Goal: Transaction & Acquisition: Purchase product/service

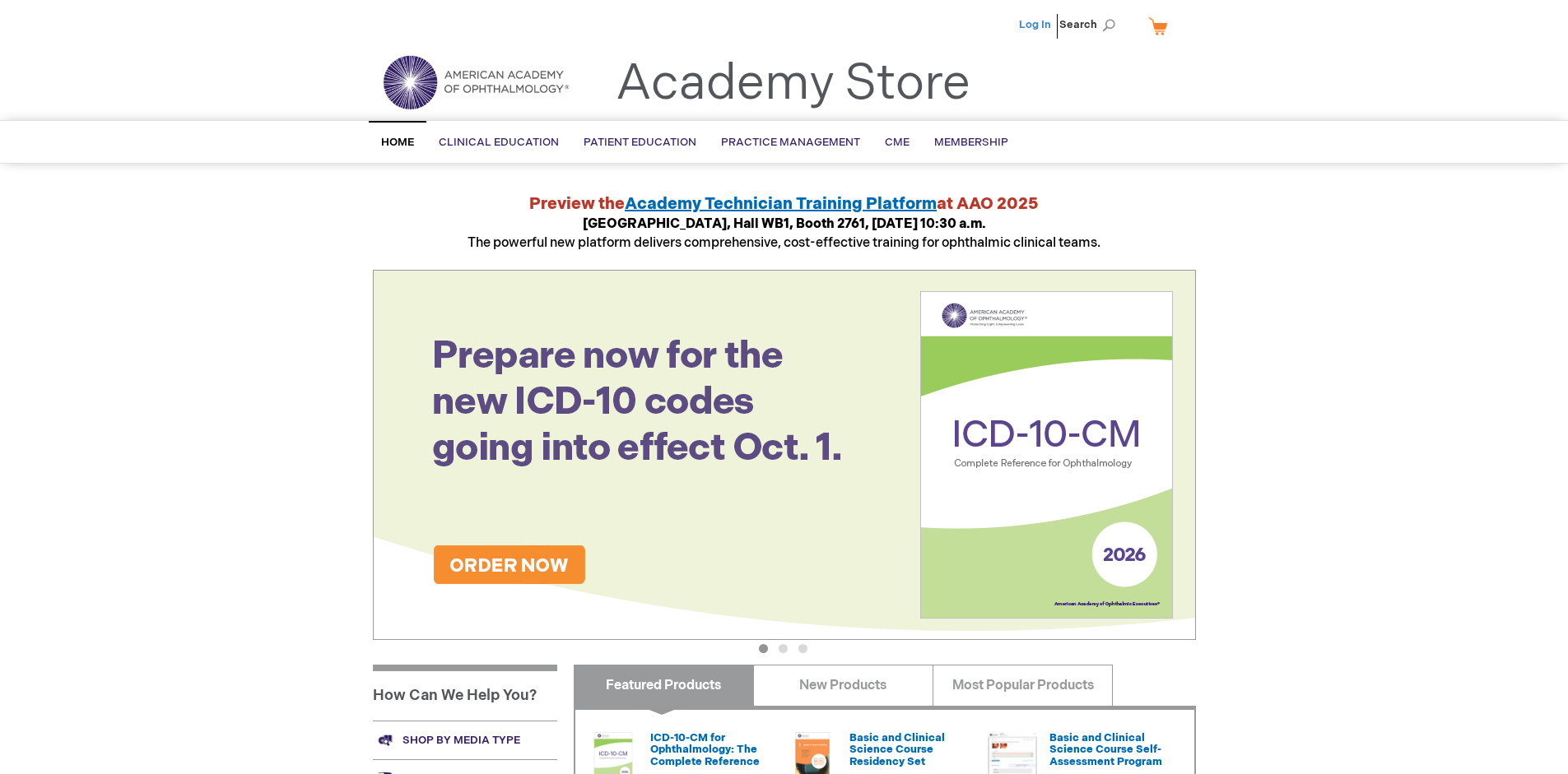
click at [1036, 24] on link "Log In" at bounding box center [1035, 24] width 32 height 13
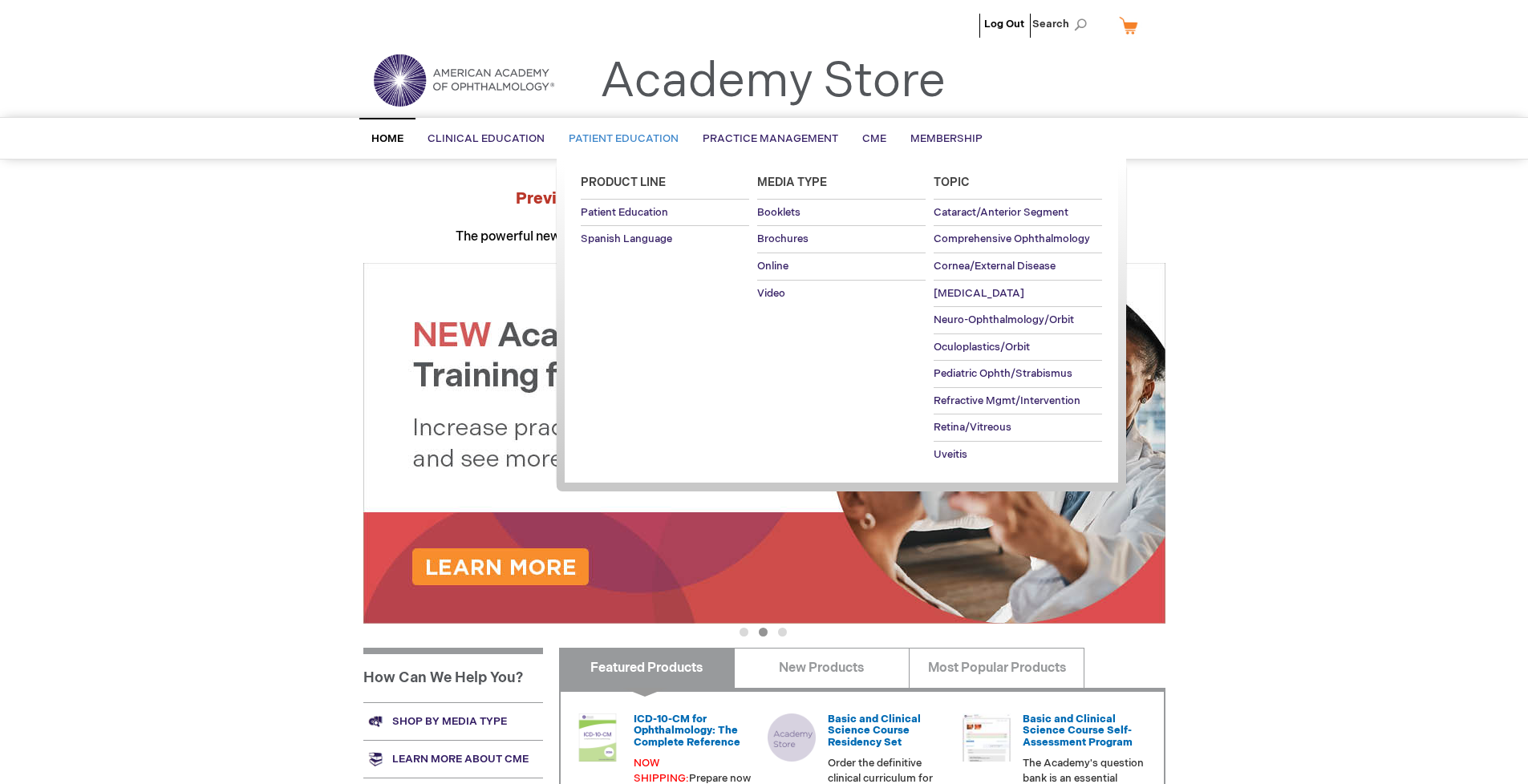
click at [619, 139] on span "Patient Education" at bounding box center [623, 138] width 110 height 13
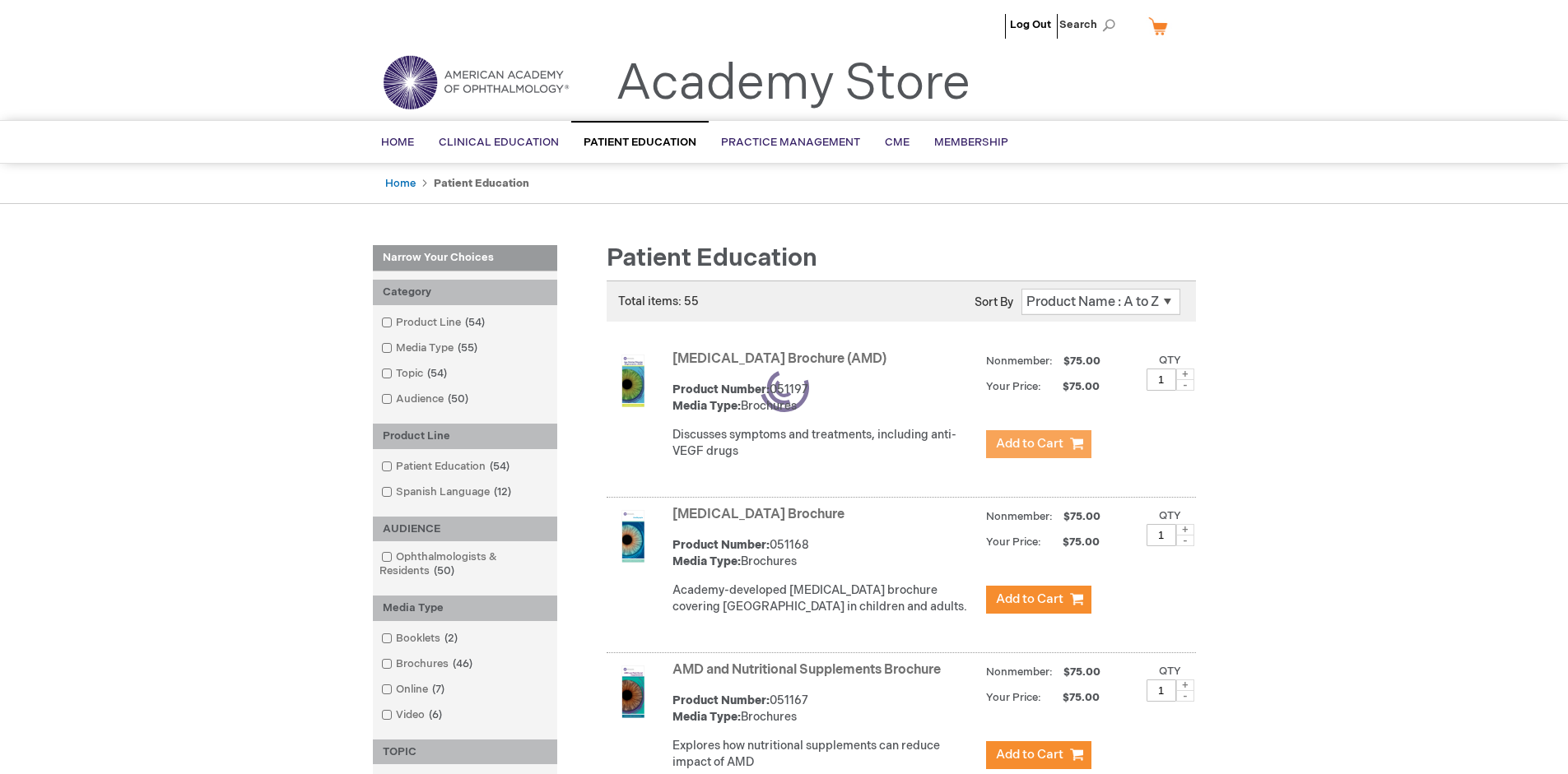
click at [1038, 444] on span "Add to Cart" at bounding box center [1029, 444] width 67 height 16
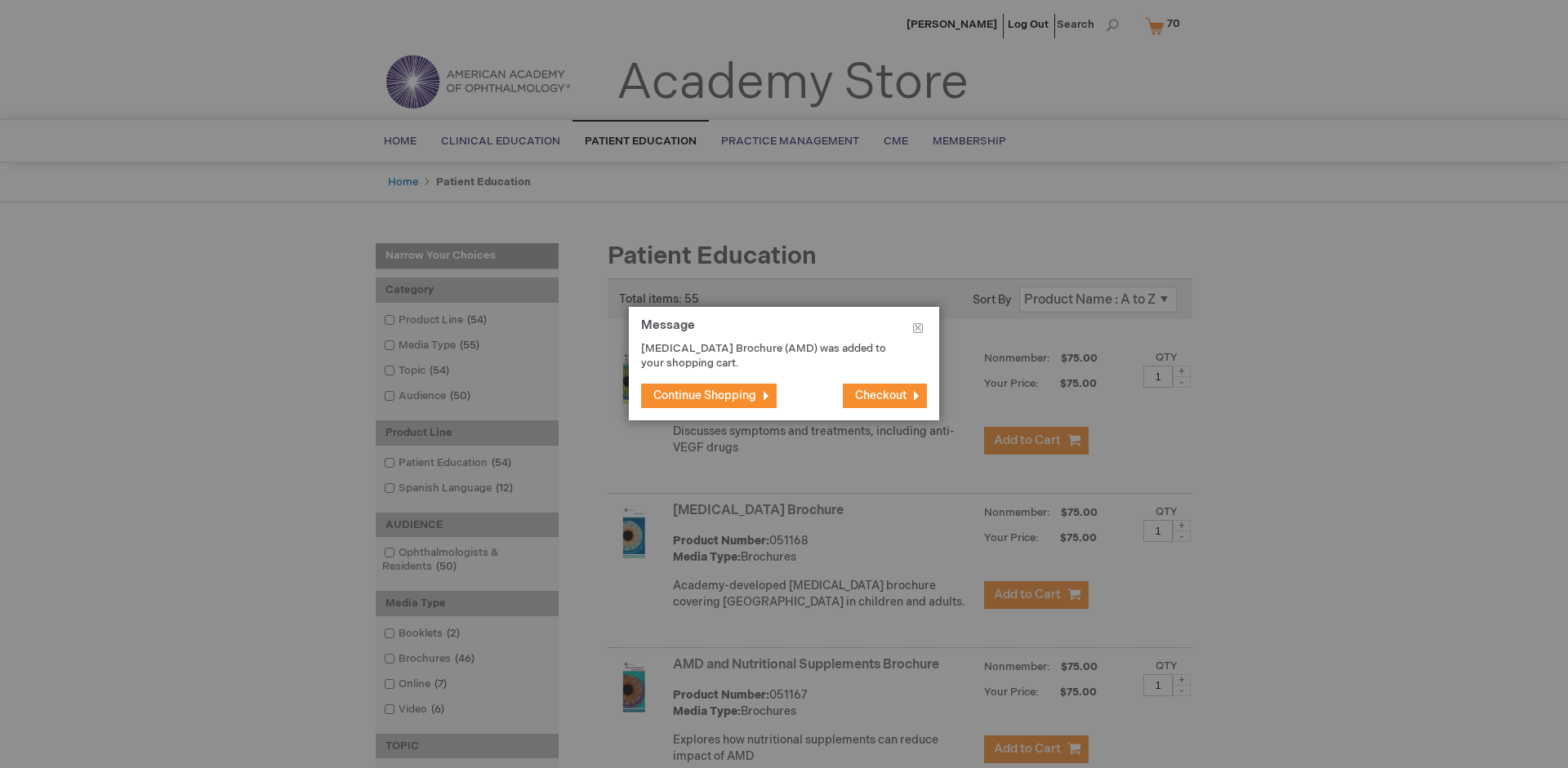
click at [705, 395] on span "Continue Shopping" at bounding box center [705, 396] width 103 height 14
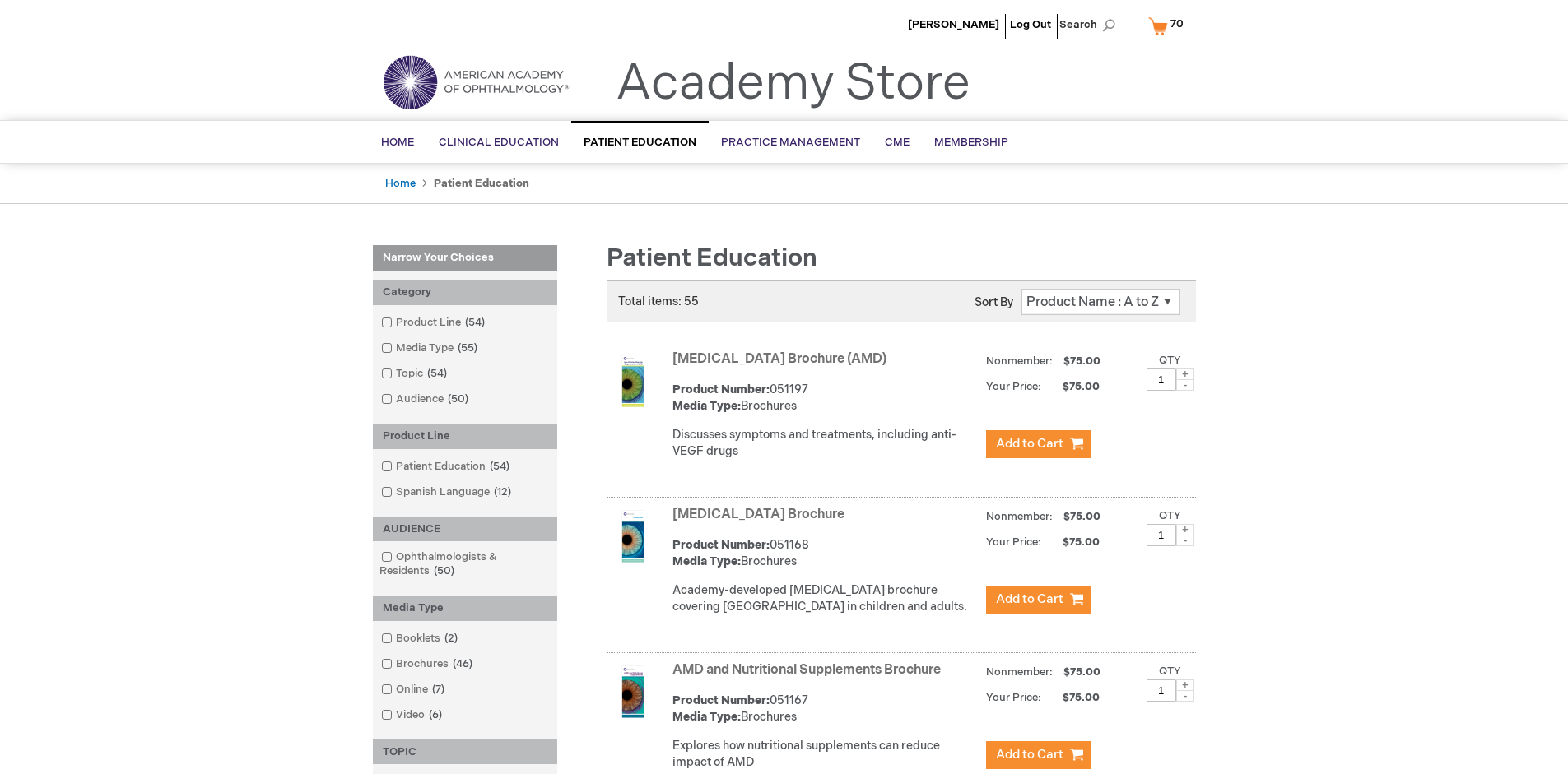
click at [810, 678] on link "AMD and Nutritional Supplements Brochure" at bounding box center [807, 670] width 269 height 16
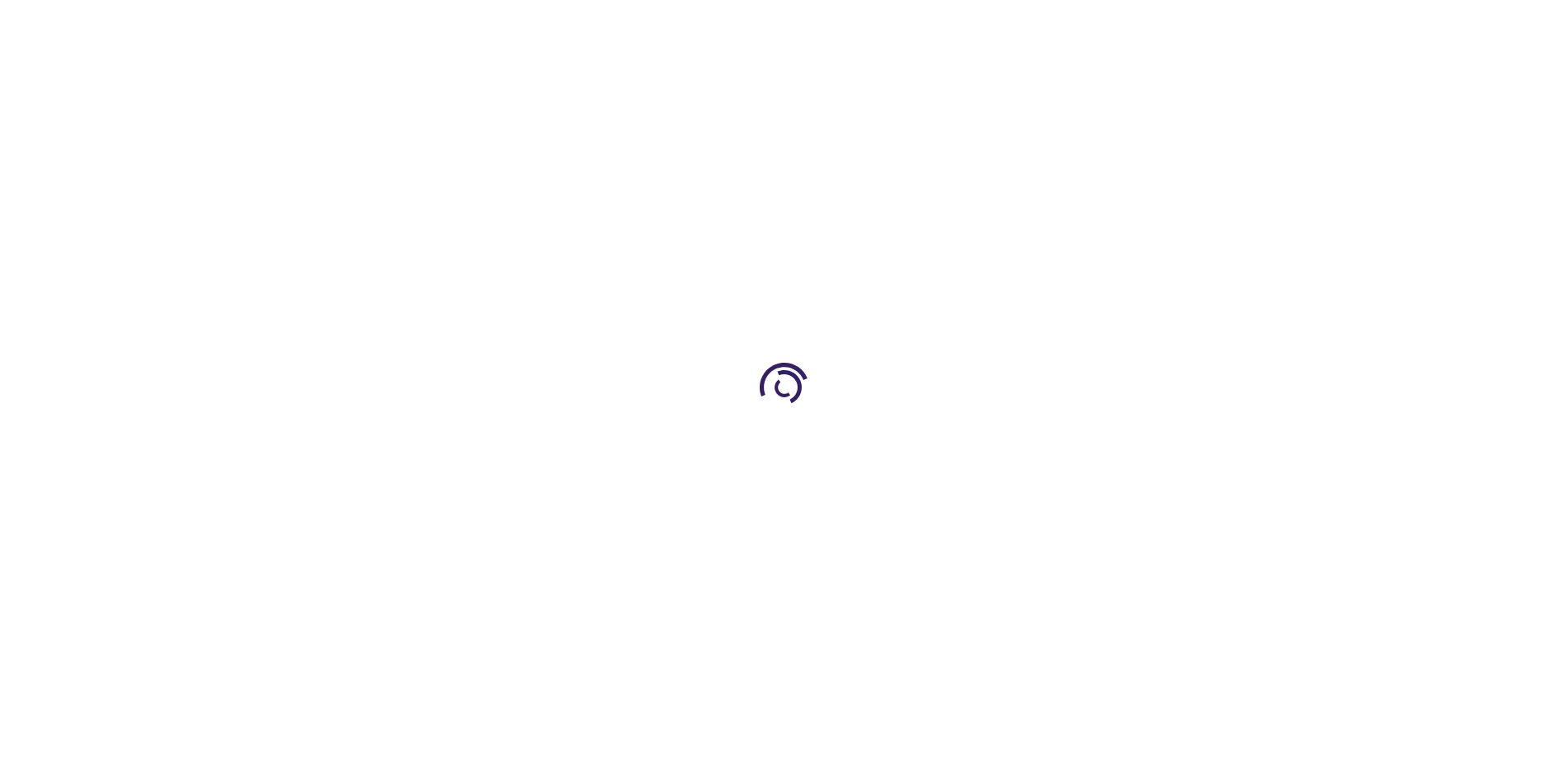
type input "1"
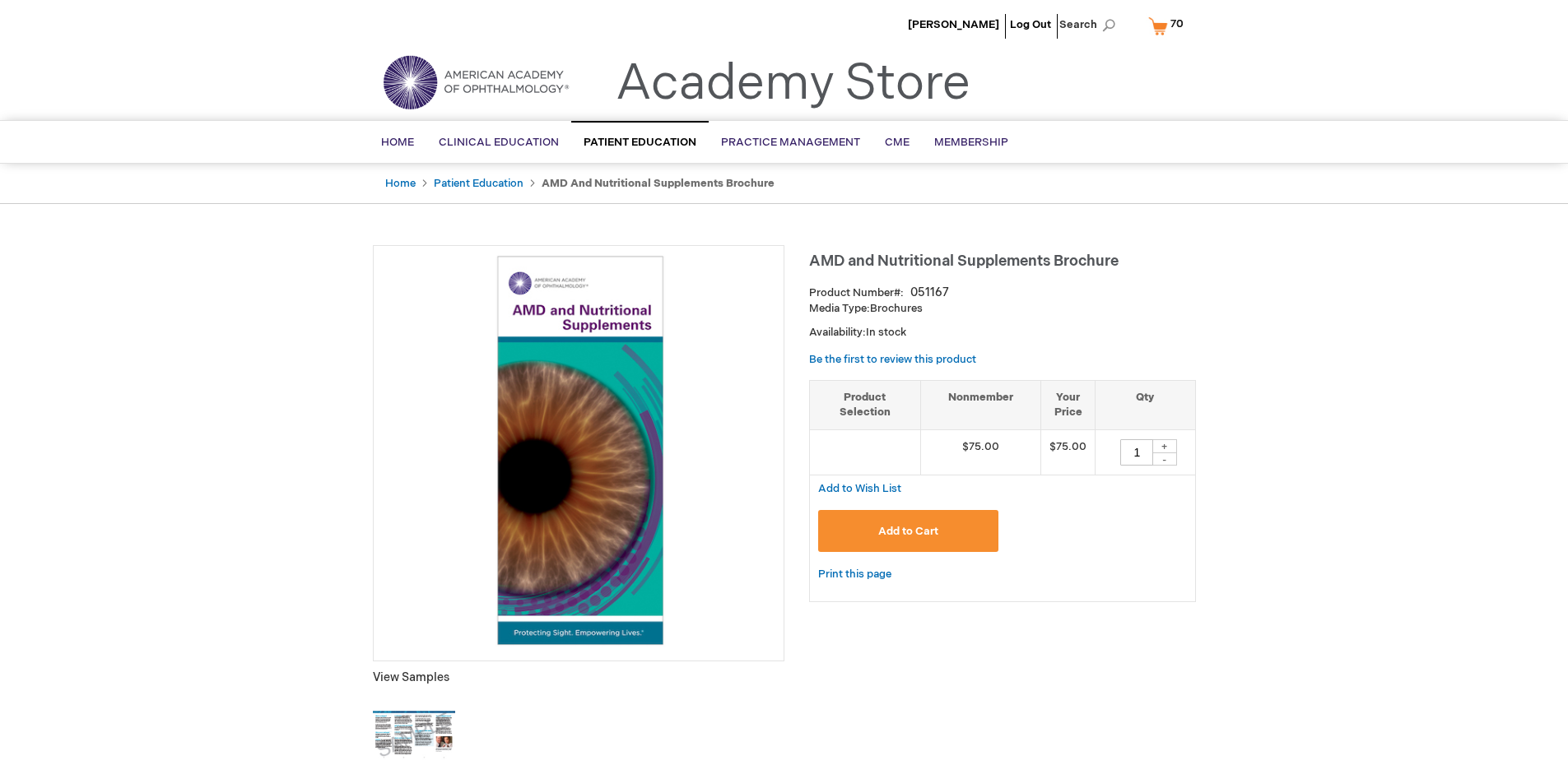
click at [908, 531] on span "Add to Cart" at bounding box center [908, 531] width 60 height 13
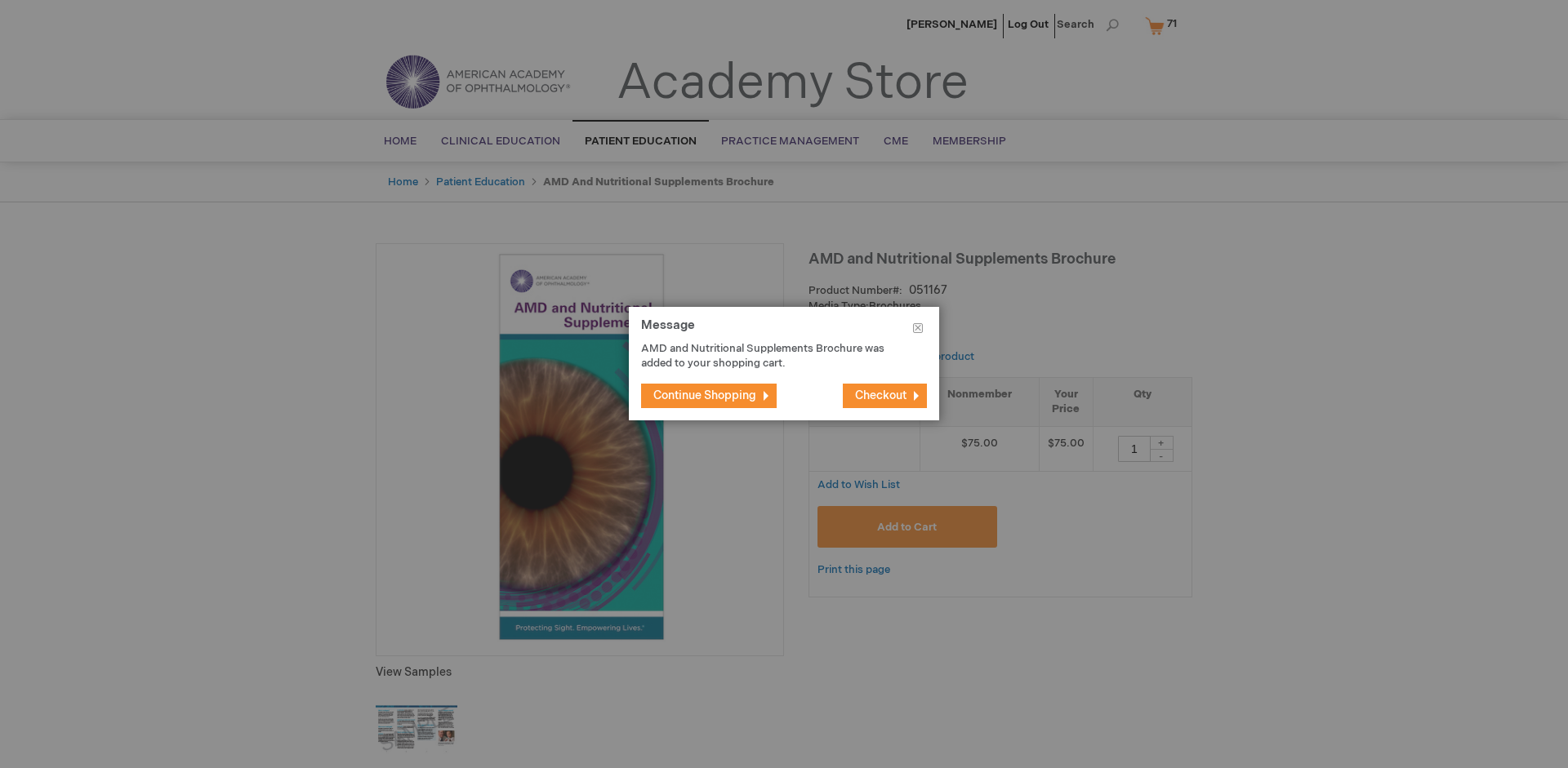
click at [705, 395] on span "Continue Shopping" at bounding box center [705, 396] width 103 height 14
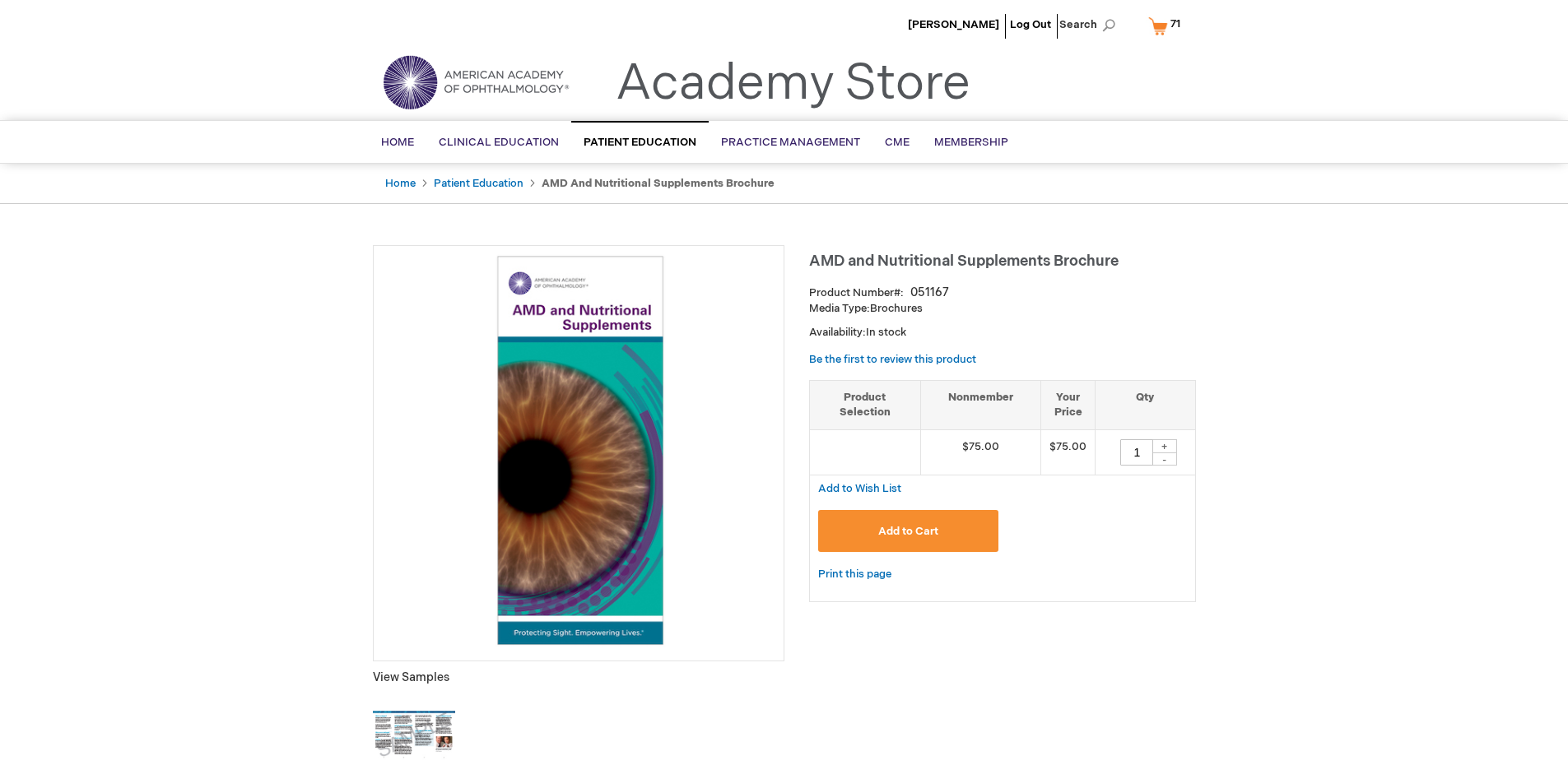
click at [1168, 25] on span "71 71 items" at bounding box center [1175, 24] width 15 height 20
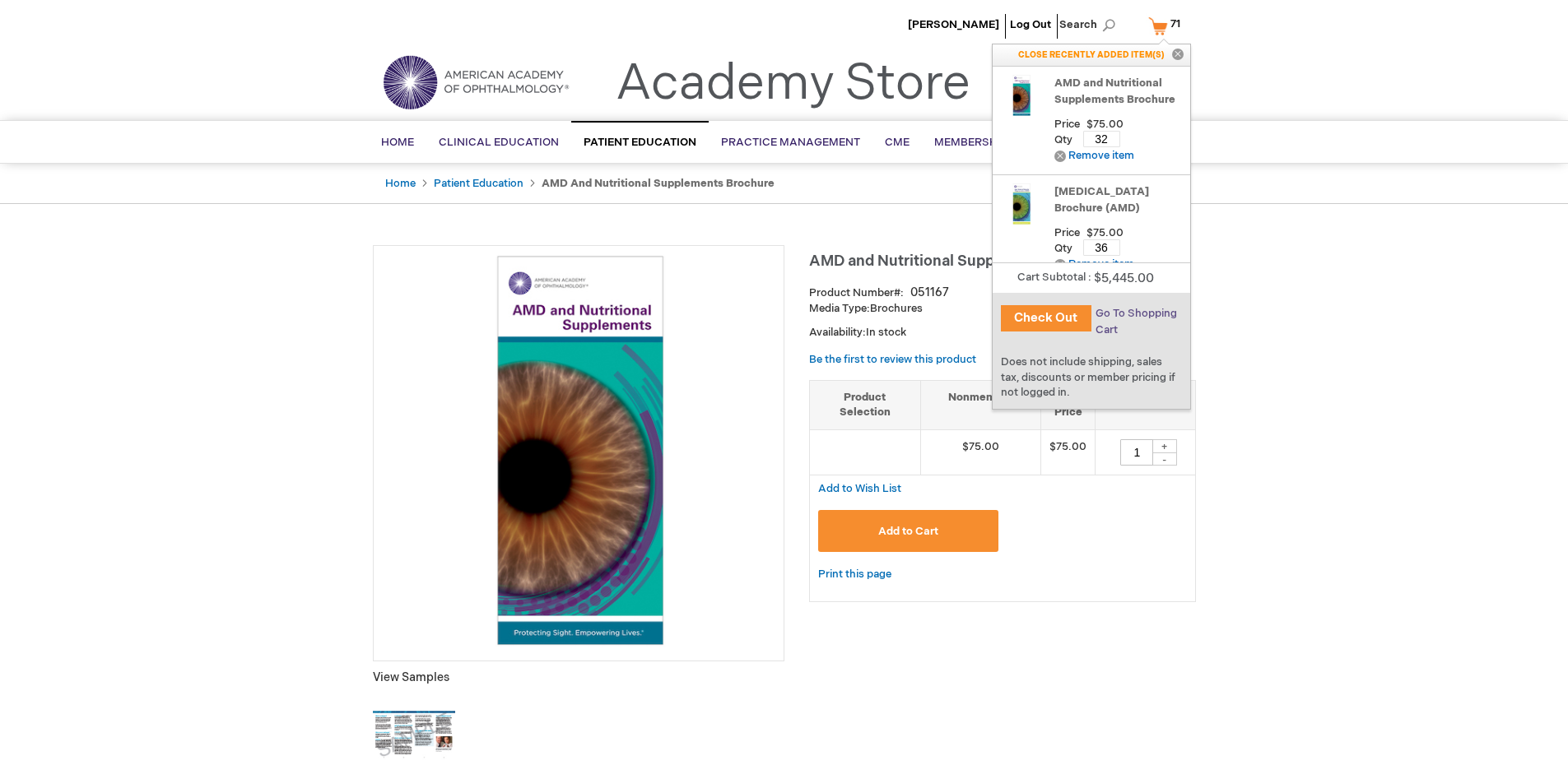
click at [1135, 313] on span "Go To Shopping Cart" at bounding box center [1136, 322] width 81 height 30
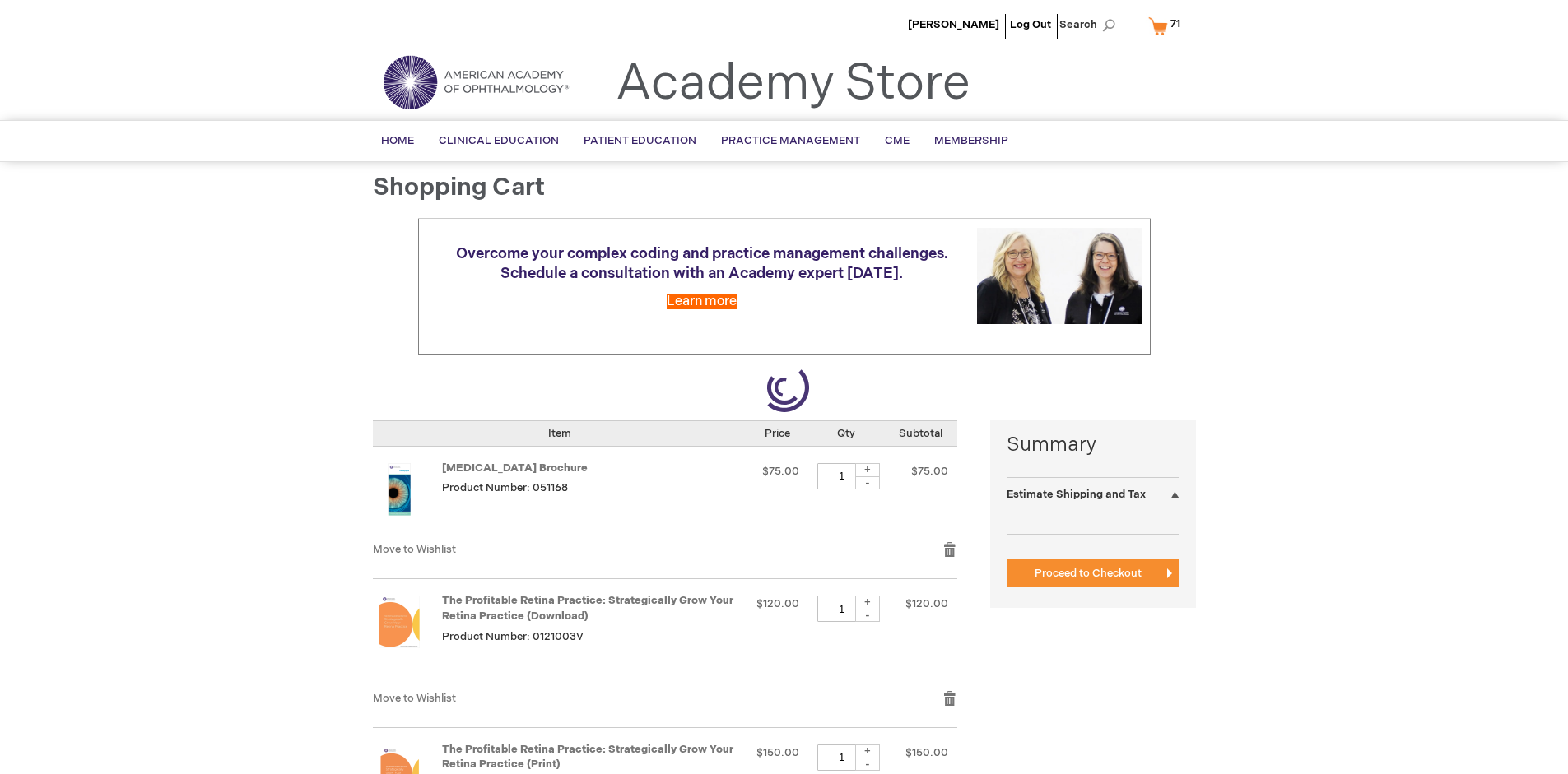
select select "US"
select select "41"
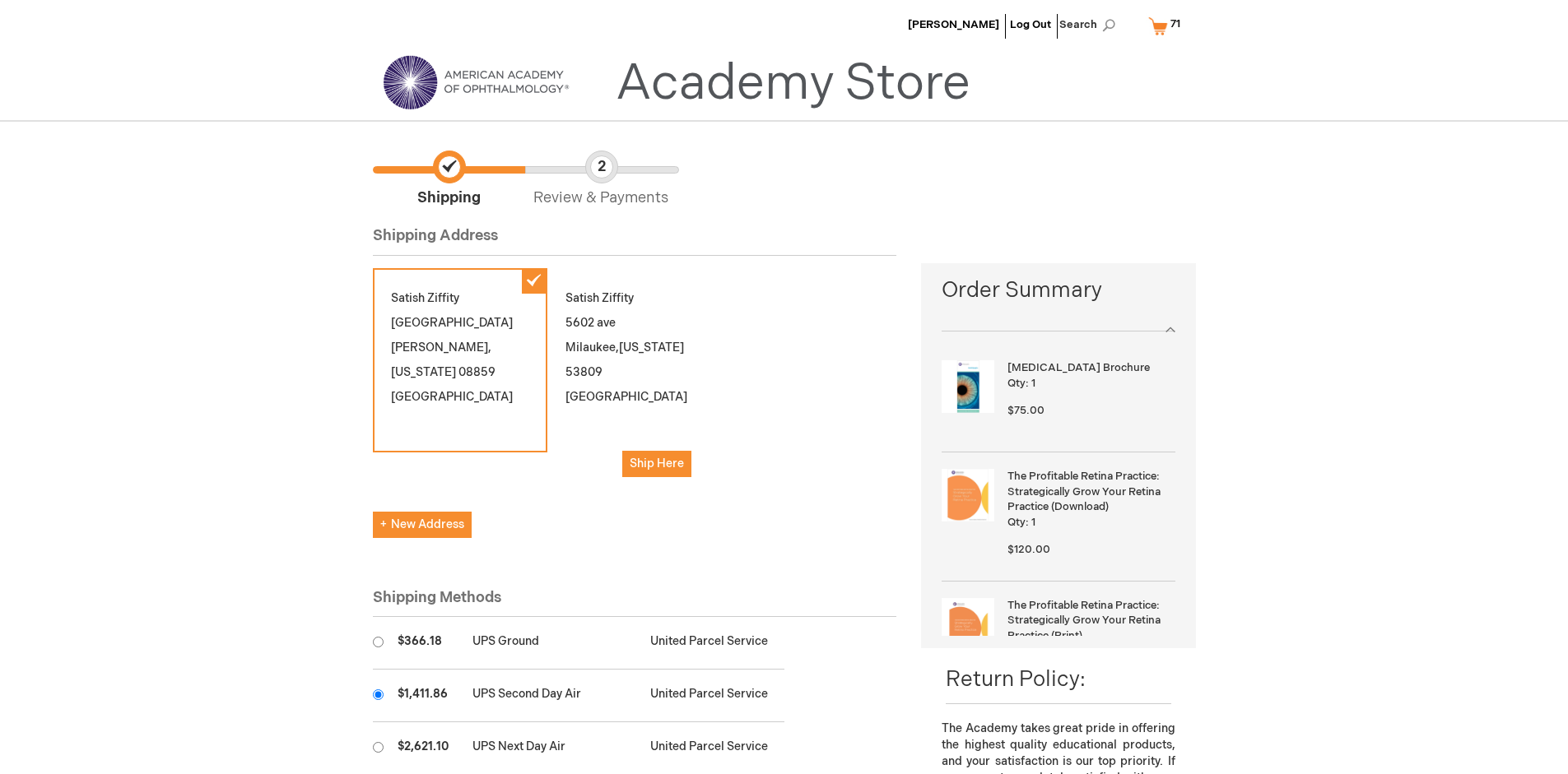
click at [378, 694] on input "radio" at bounding box center [378, 694] width 10 height 10
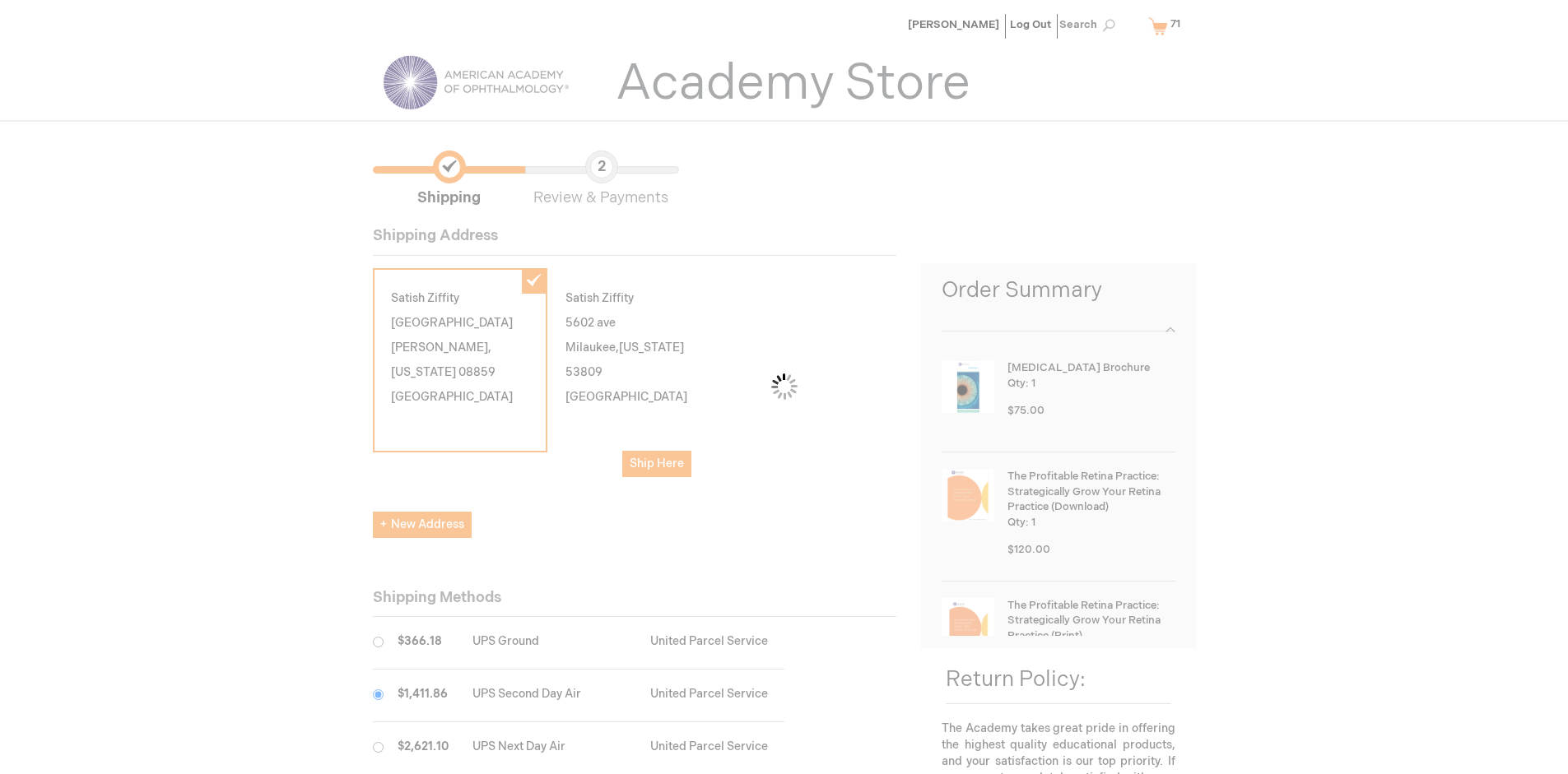
scroll to position [82, 0]
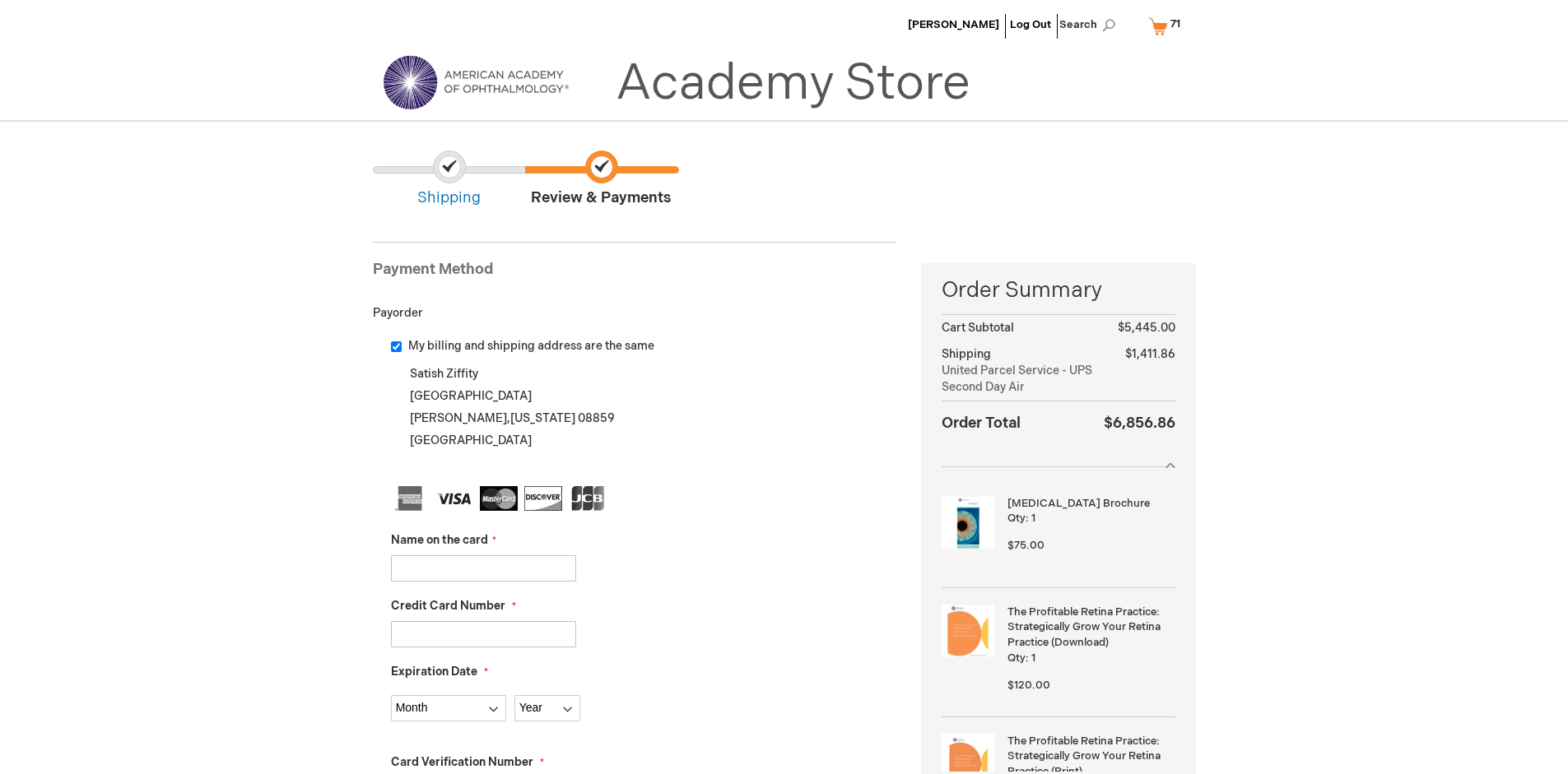
click at [483, 568] on input "Name on the card" at bounding box center [484, 568] width 186 height 26
